Goal: Task Accomplishment & Management: Manage account settings

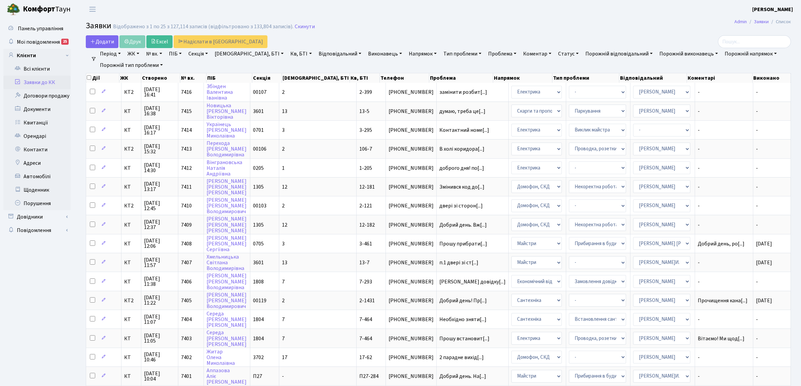
select select "25"
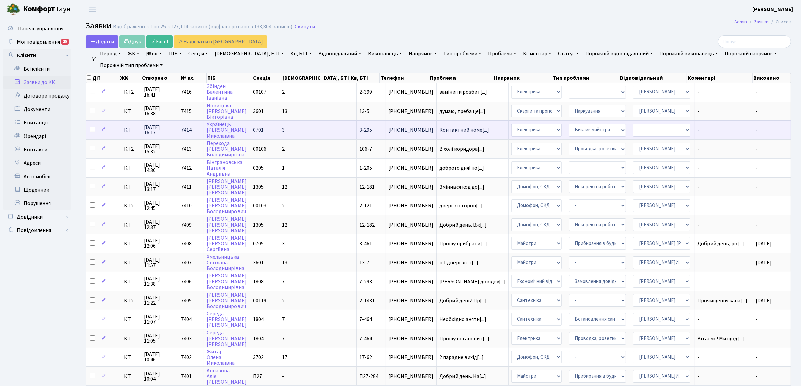
click at [128, 132] on td "КТ" at bounding box center [131, 129] width 20 height 19
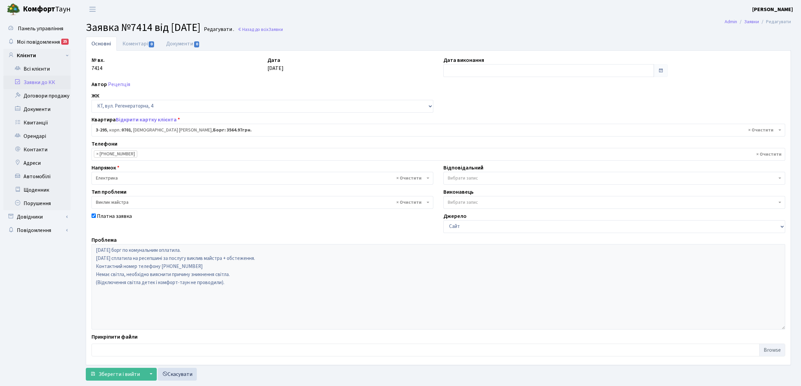
select select "1513"
select select "29"
click at [46, 83] on link "Заявки до КК" at bounding box center [36, 82] width 67 height 13
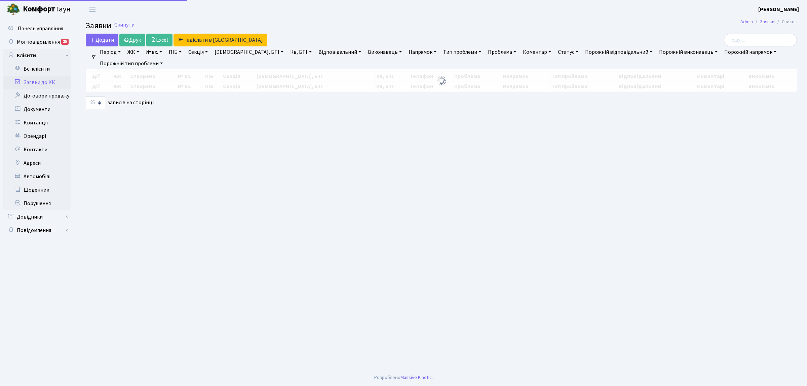
select select "25"
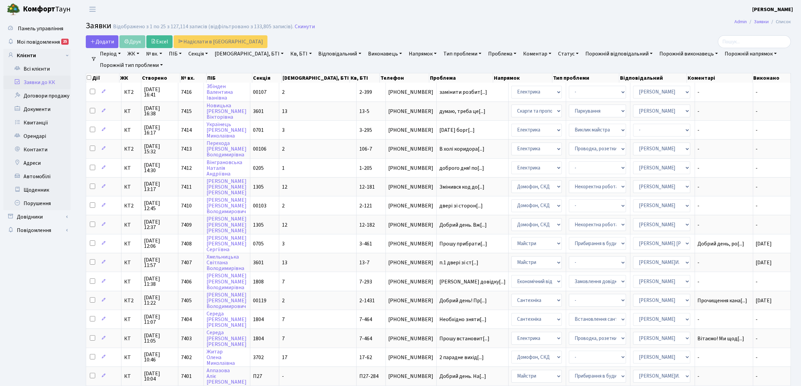
click at [54, 85] on link "Заявки до КК" at bounding box center [36, 82] width 67 height 13
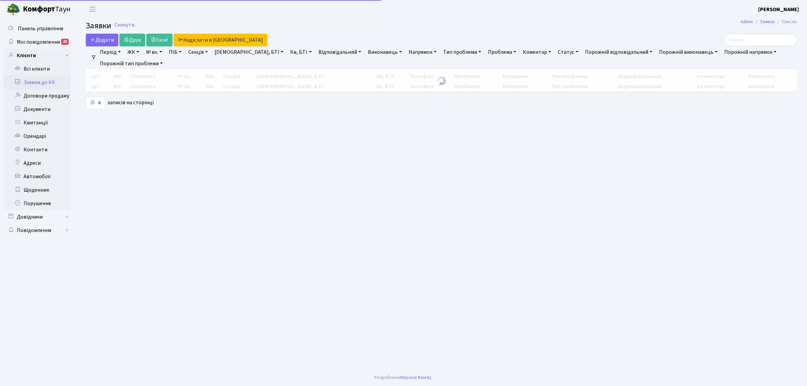
select select "25"
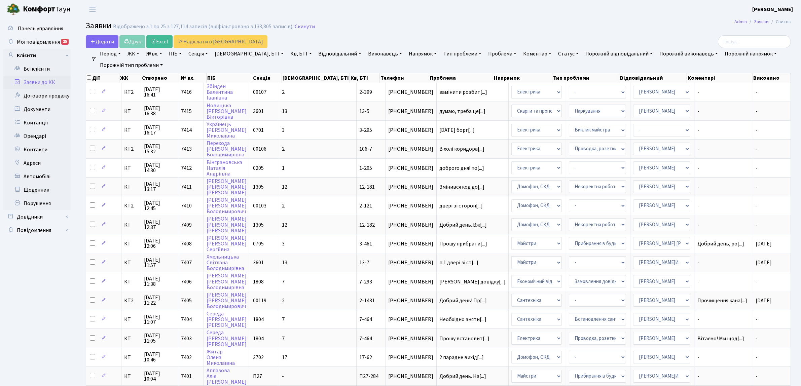
click at [51, 82] on link "Заявки до КК" at bounding box center [36, 82] width 67 height 13
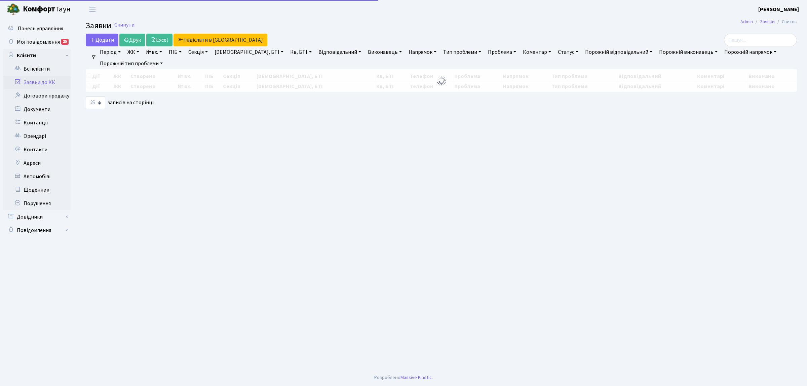
select select "25"
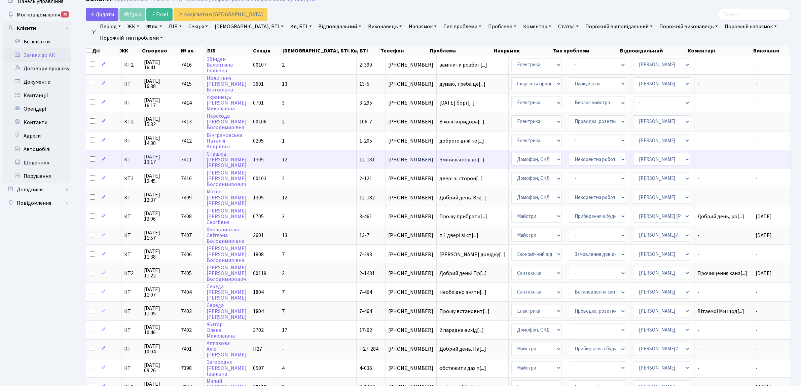
scroll to position [42, 0]
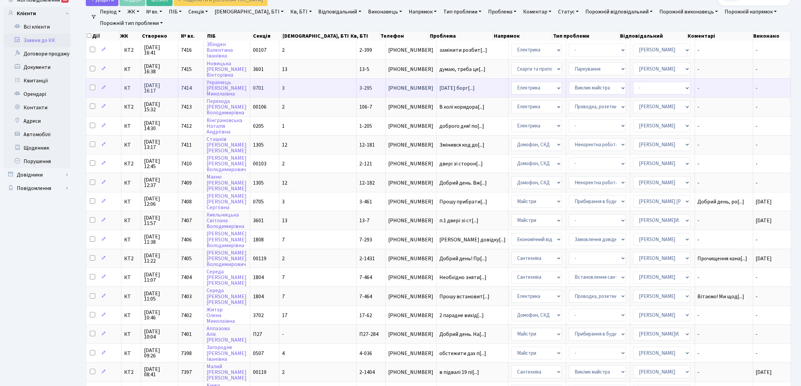
click at [388, 85] on span "[PHONE_NUMBER]" at bounding box center [410, 87] width 45 height 5
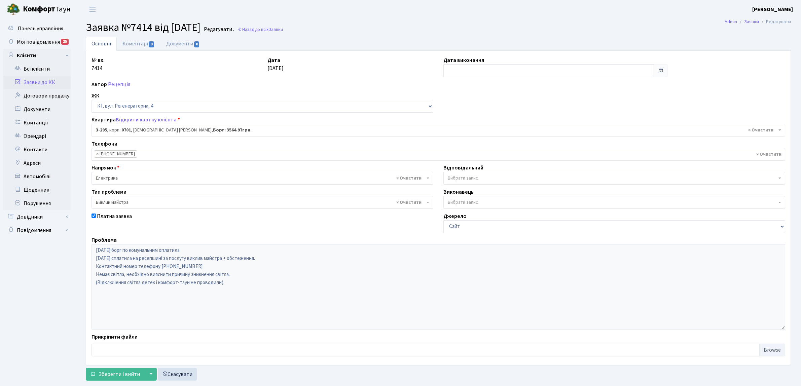
select select "1513"
select select "29"
